Goal: Transaction & Acquisition: Book appointment/travel/reservation

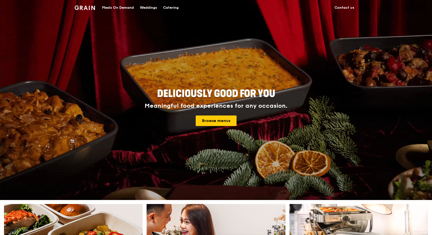
click at [168, 8] on div "Catering" at bounding box center [171, 7] width 16 height 15
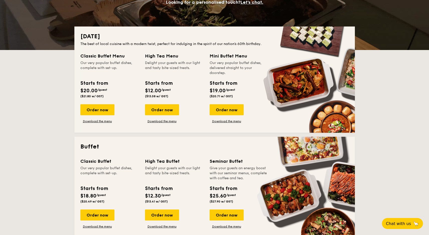
scroll to position [142, 0]
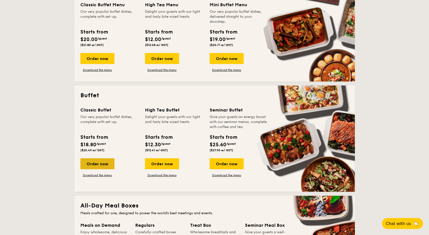
click at [101, 168] on div "Order now" at bounding box center [97, 164] width 34 height 11
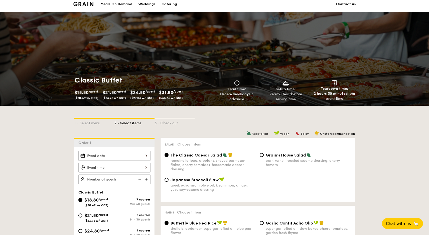
scroll to position [65, 0]
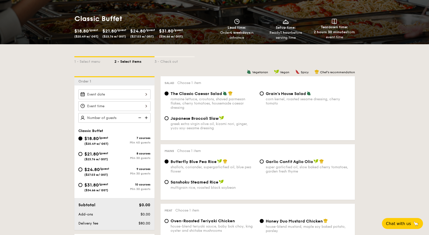
click at [94, 94] on div at bounding box center [114, 95] width 72 height 10
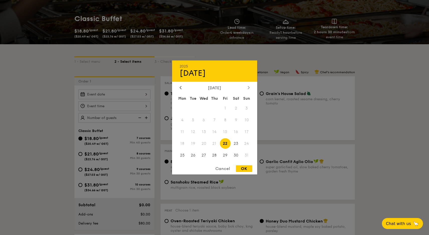
click at [248, 87] on icon at bounding box center [249, 87] width 2 height 3
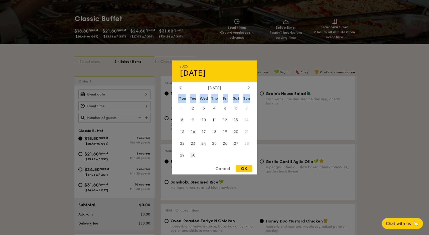
click at [248, 87] on icon at bounding box center [249, 87] width 2 height 3
click at [235, 145] on span "22" at bounding box center [236, 143] width 11 height 11
click at [246, 170] on div "OK" at bounding box center [244, 169] width 16 height 7
type input "Nov 22, 2025"
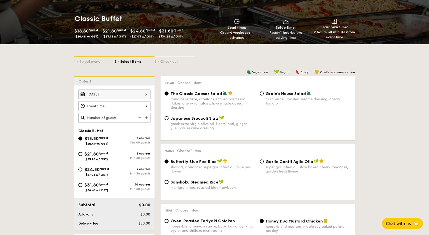
click at [141, 107] on div at bounding box center [114, 106] width 72 height 10
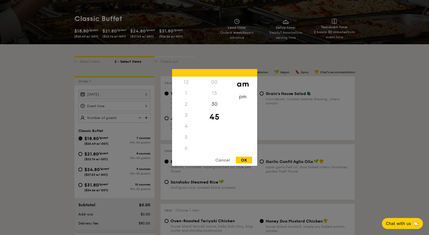
scroll to position [55, 0]
click at [184, 151] on div "11" at bounding box center [186, 154] width 28 height 15
click at [217, 84] on div "00" at bounding box center [214, 84] width 28 height 15
click at [248, 161] on div "OK" at bounding box center [244, 160] width 16 height 7
type input "11:00AM"
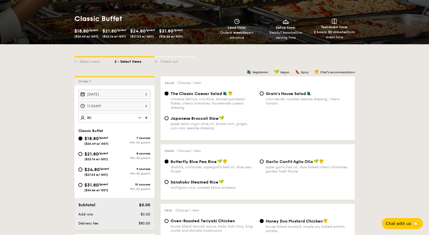
type input "80 guests"
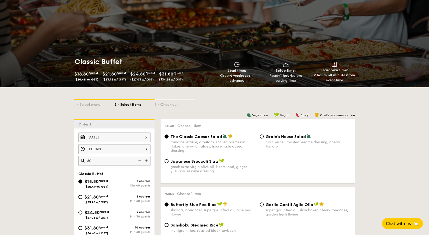
scroll to position [0, 0]
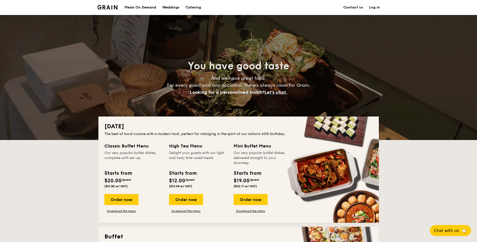
scroll to position [10, 0]
